Goal: Information Seeking & Learning: Understand process/instructions

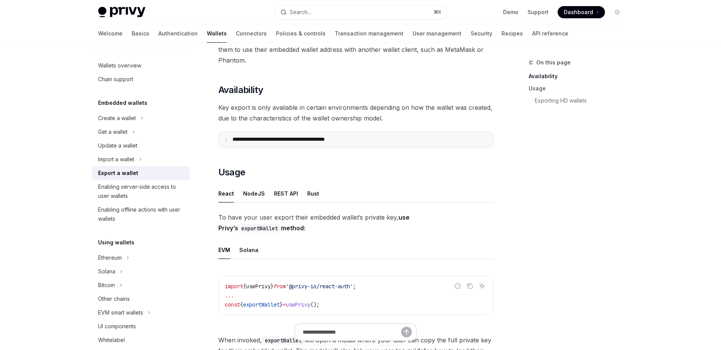
scroll to position [69, 0]
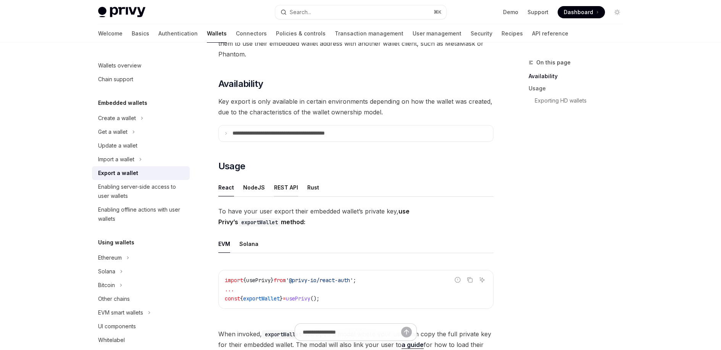
click at [278, 185] on button "REST API" at bounding box center [286, 188] width 24 height 18
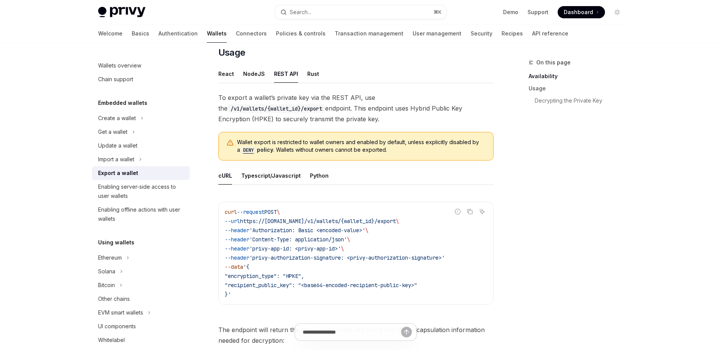
scroll to position [148, 0]
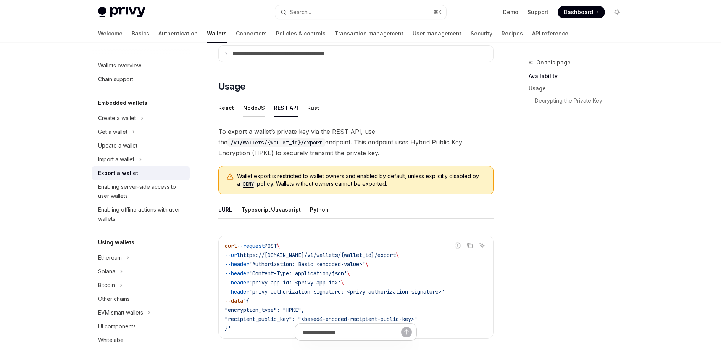
click at [248, 108] on button "NodeJS" at bounding box center [254, 108] width 22 height 18
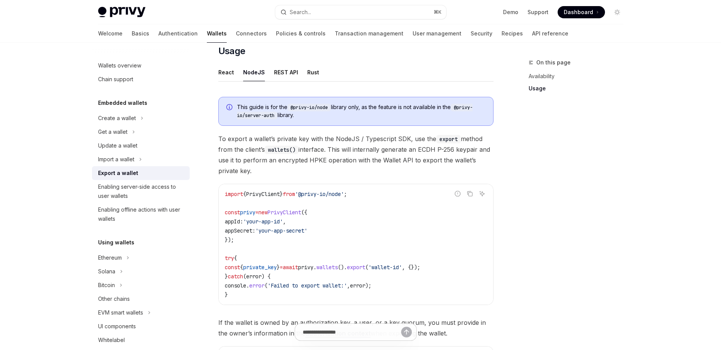
scroll to position [184, 0]
click at [229, 74] on button "React" at bounding box center [226, 72] width 16 height 18
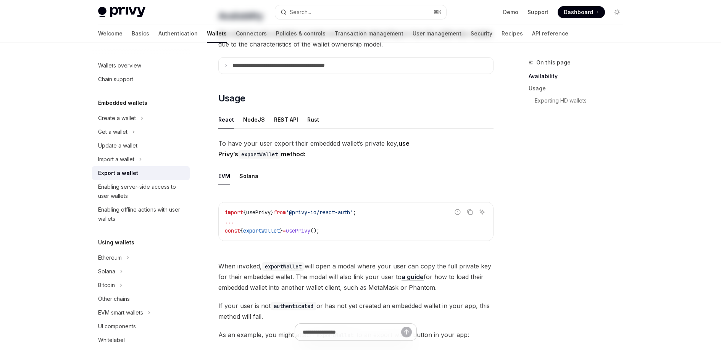
scroll to position [2, 0]
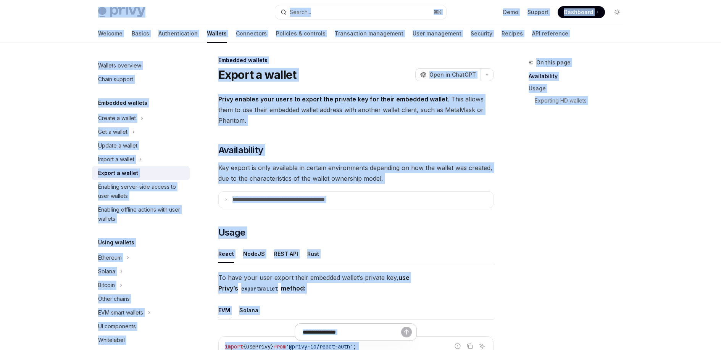
copy div "Lorem Ipsu dolo sita Consec... ⌘ A Elit Seddoei Temporinc Utlaboree Dolore... M…"
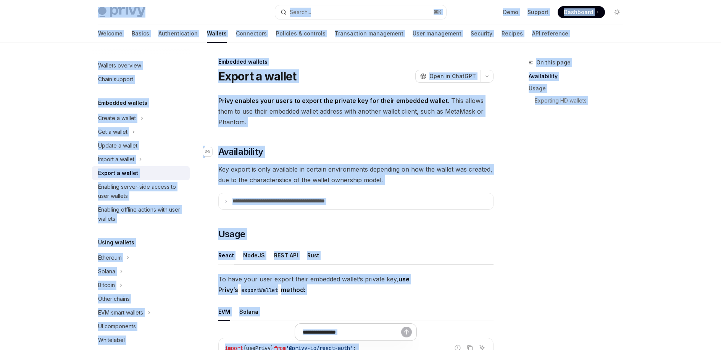
scroll to position [0, 0]
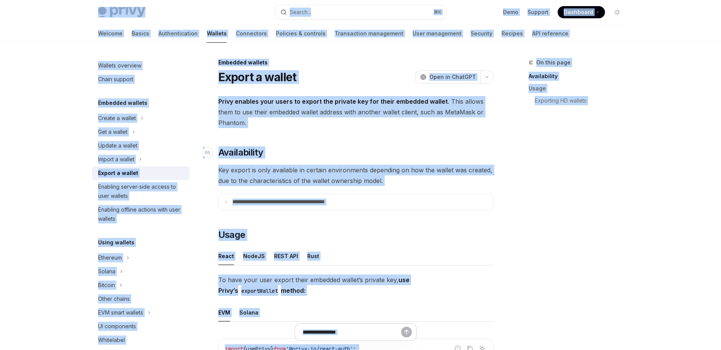
click at [333, 155] on h2 "​ Availability" at bounding box center [355, 152] width 275 height 12
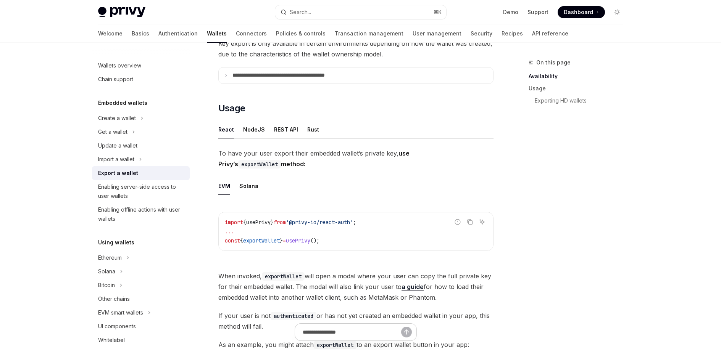
scroll to position [56, 0]
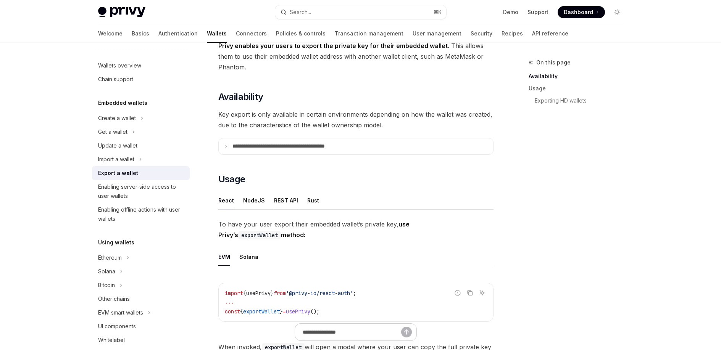
click at [288, 199] on button "REST API" at bounding box center [286, 200] width 24 height 18
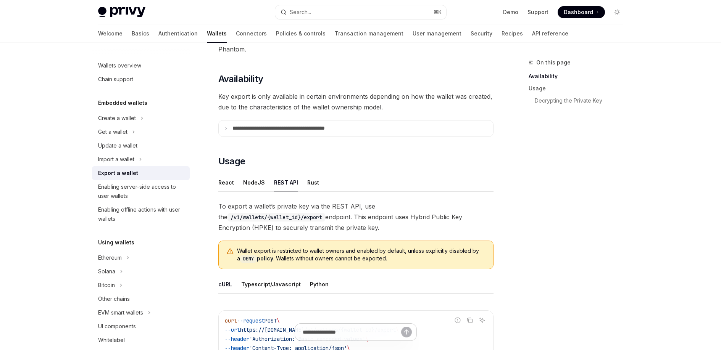
scroll to position [182, 0]
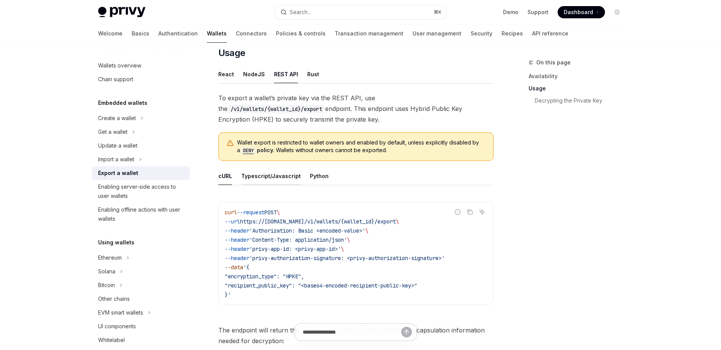
click at [293, 175] on button "Typescript/Javascript" at bounding box center [271, 176] width 60 height 18
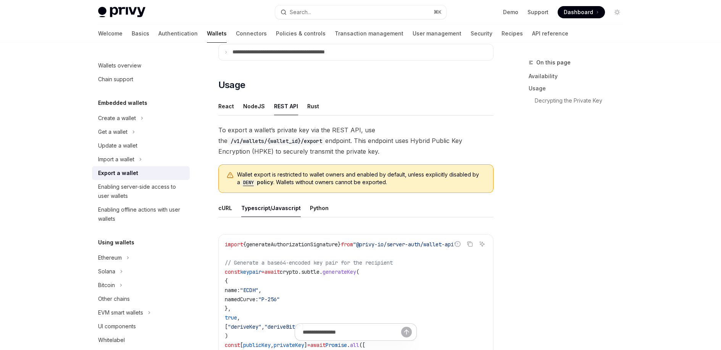
scroll to position [138, 0]
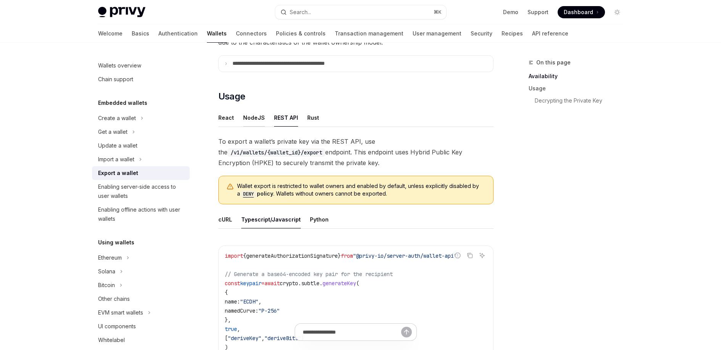
click at [247, 119] on button "NodeJS" at bounding box center [254, 118] width 22 height 18
type textarea "*"
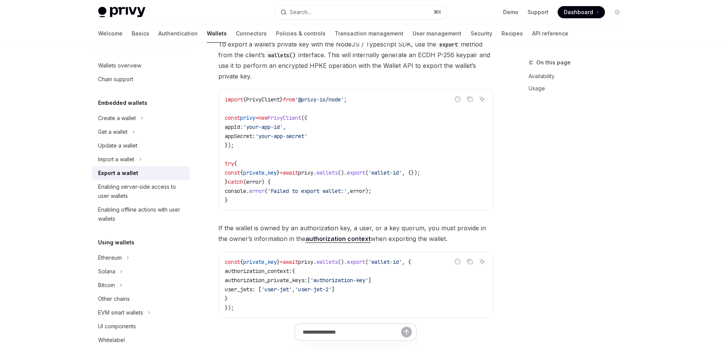
scroll to position [286, 0]
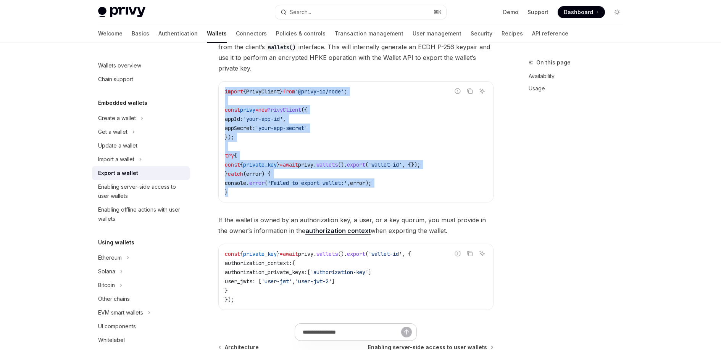
drag, startPoint x: 233, startPoint y: 193, endPoint x: 226, endPoint y: 91, distance: 102.1
click at [226, 91] on code "import { PrivyClient } from '@privy-io/node' ; const privy = new PrivyClient ({…" at bounding box center [356, 142] width 262 height 110
copy code "import { PrivyClient } from '@privy-io/node' ; const privy = new PrivyClient ({…"
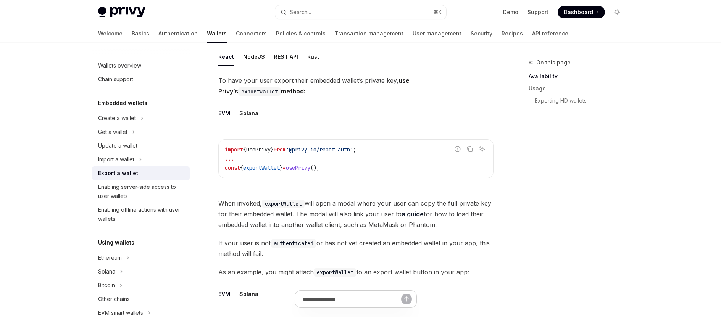
scroll to position [169, 0]
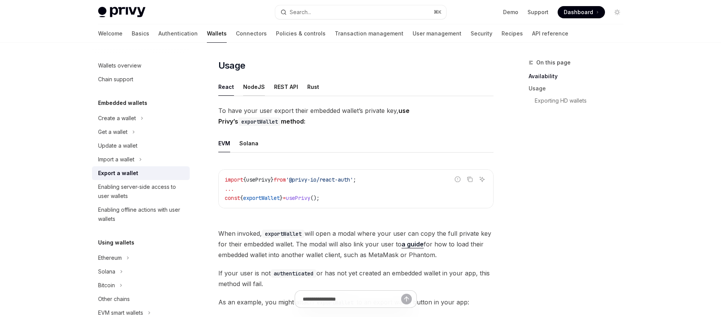
click at [254, 91] on button "NodeJS" at bounding box center [254, 87] width 22 height 18
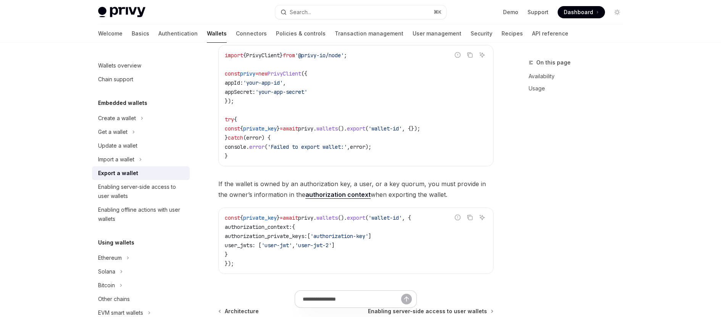
scroll to position [189, 0]
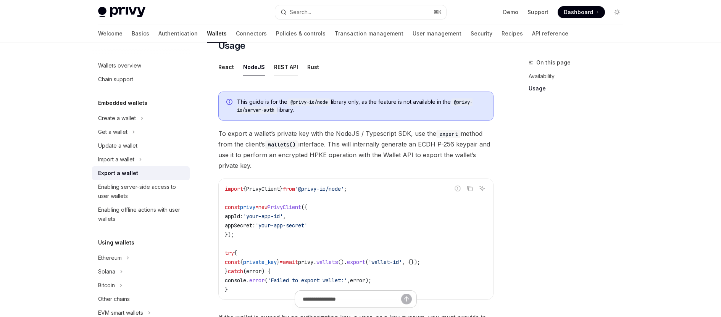
click at [278, 68] on button "REST API" at bounding box center [286, 67] width 24 height 18
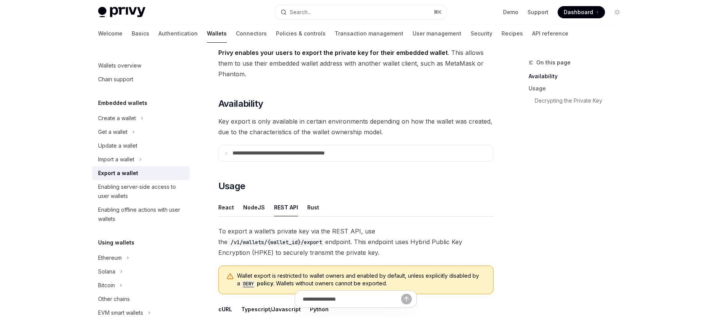
scroll to position [48, 0]
drag, startPoint x: 331, startPoint y: 162, endPoint x: 329, endPoint y: 158, distance: 4.1
click at [330, 159] on details "**********" at bounding box center [355, 154] width 275 height 17
click at [328, 157] on p "**********" at bounding box center [295, 154] width 126 height 7
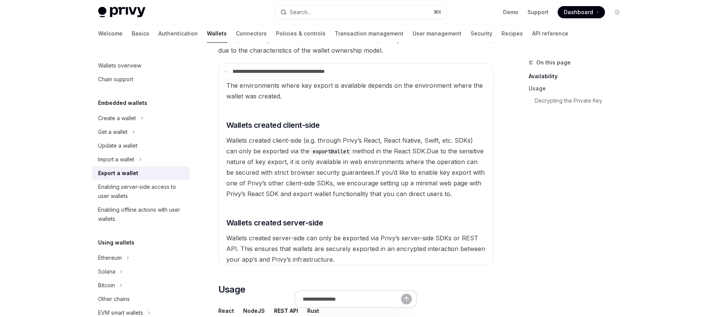
scroll to position [131, 0]
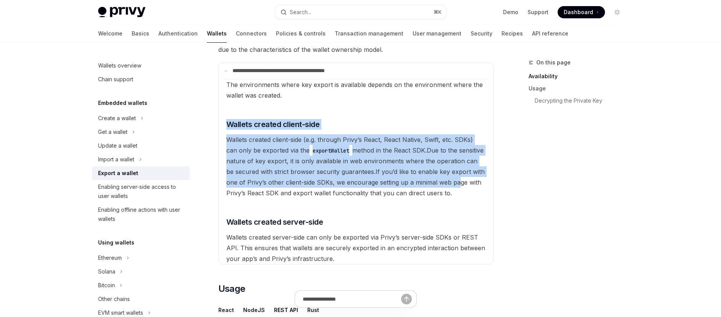
drag, startPoint x: 458, startPoint y: 187, endPoint x: 227, endPoint y: 111, distance: 243.3
click at [227, 111] on available\ "The environments where key export is available depends on the environment where…" at bounding box center [355, 171] width 265 height 185
click at [412, 165] on available\ "The environments where key export is available depends on the environment where…" at bounding box center [355, 171] width 265 height 185
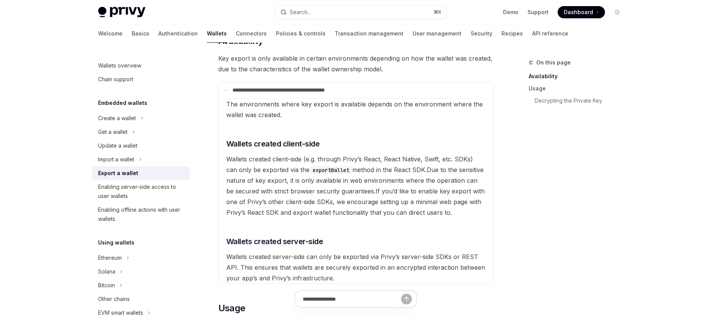
scroll to position [94, 0]
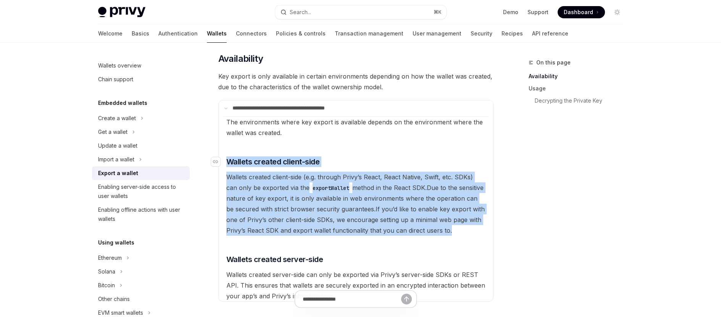
drag, startPoint x: 450, startPoint y: 230, endPoint x: 229, endPoint y: 156, distance: 233.1
click at [229, 156] on available\ "The environments where key export is available depends on the environment where…" at bounding box center [355, 208] width 265 height 185
copy available\ "Wallets created client-side Wallets created client-side (e.g. through Privy’s R…"
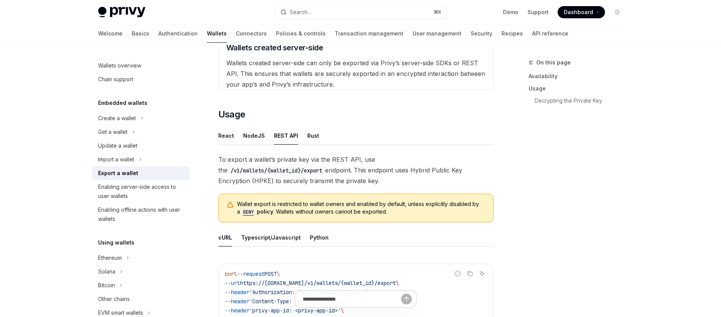
scroll to position [306, 0]
click at [112, 189] on div "Enabling server-side access to user wallets" at bounding box center [141, 191] width 87 height 18
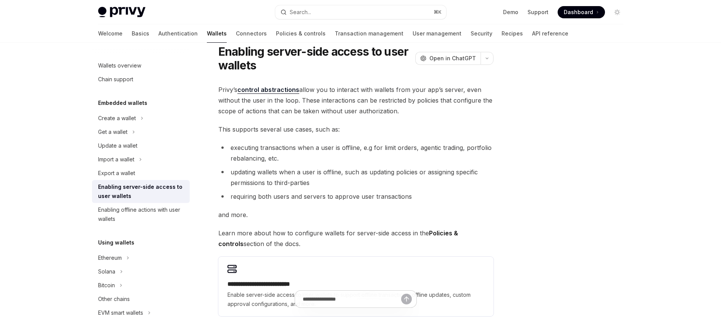
scroll to position [22, 0]
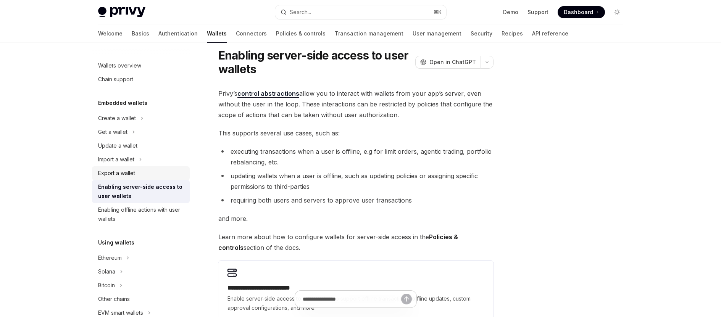
click at [142, 177] on div "Export a wallet" at bounding box center [141, 173] width 87 height 9
type textarea "*"
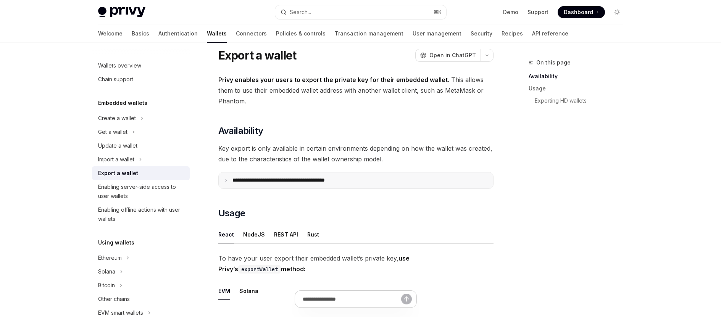
click at [305, 180] on p "**********" at bounding box center [295, 180] width 126 height 7
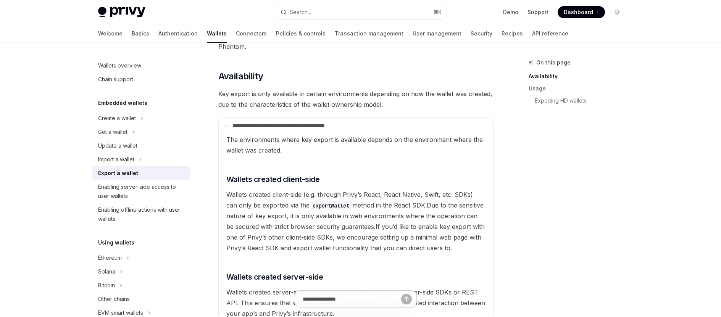
scroll to position [151, 0]
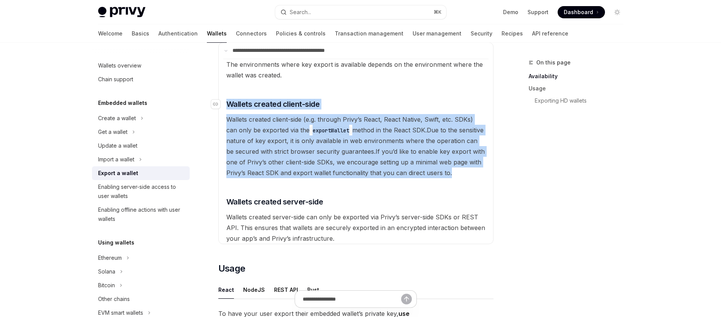
drag, startPoint x: 449, startPoint y: 175, endPoint x: 224, endPoint y: 105, distance: 236.0
click at [224, 105] on available\ "The environments where key export is available depends on the environment where…" at bounding box center [355, 151] width 265 height 185
copy available\ "​ Wallets created client-side Wallets created client-side (e.g. through Privy’s…"
